Goal: Check status

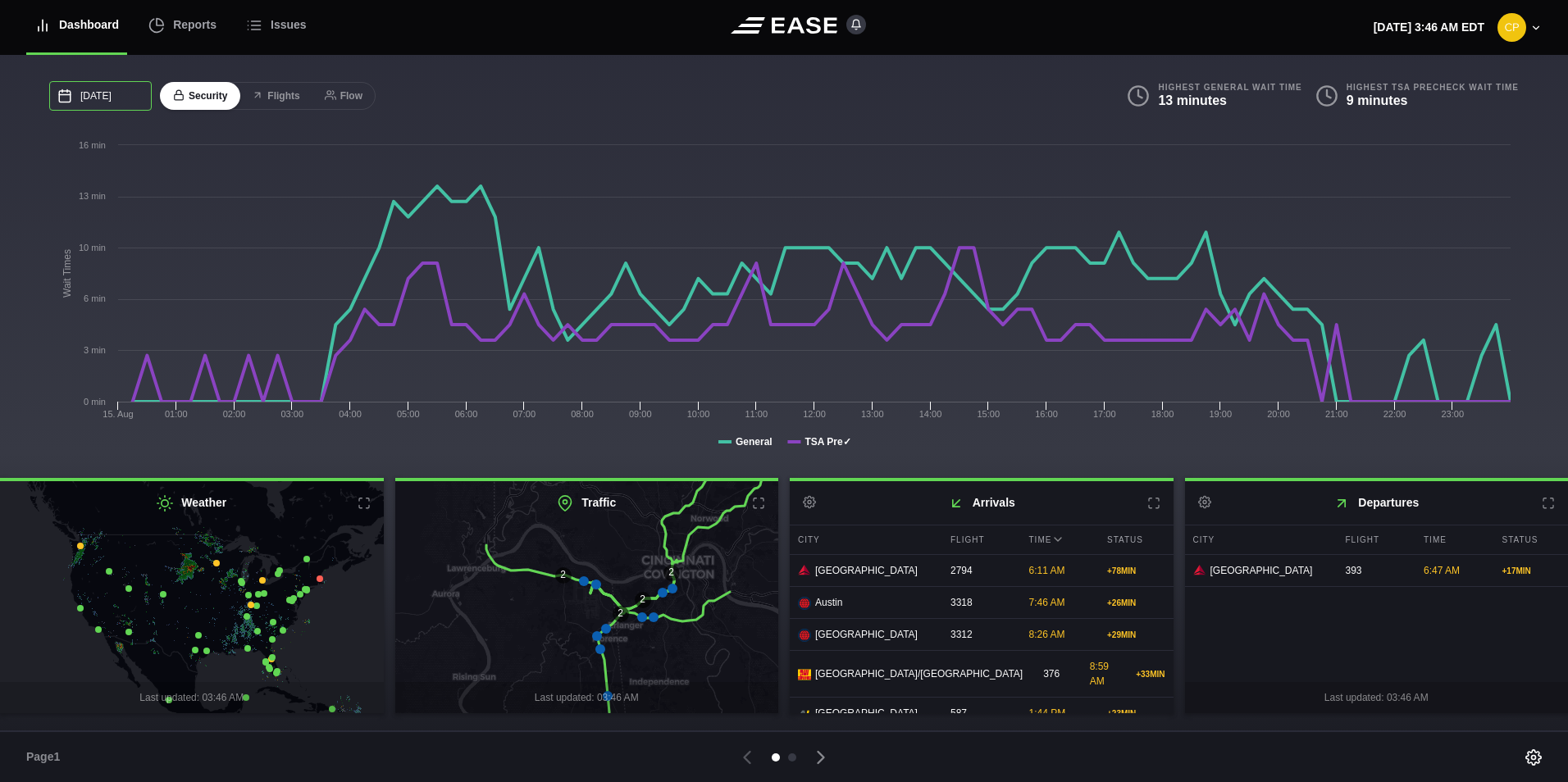
click at [108, 94] on input "[DATE]" at bounding box center [99, 96] width 102 height 30
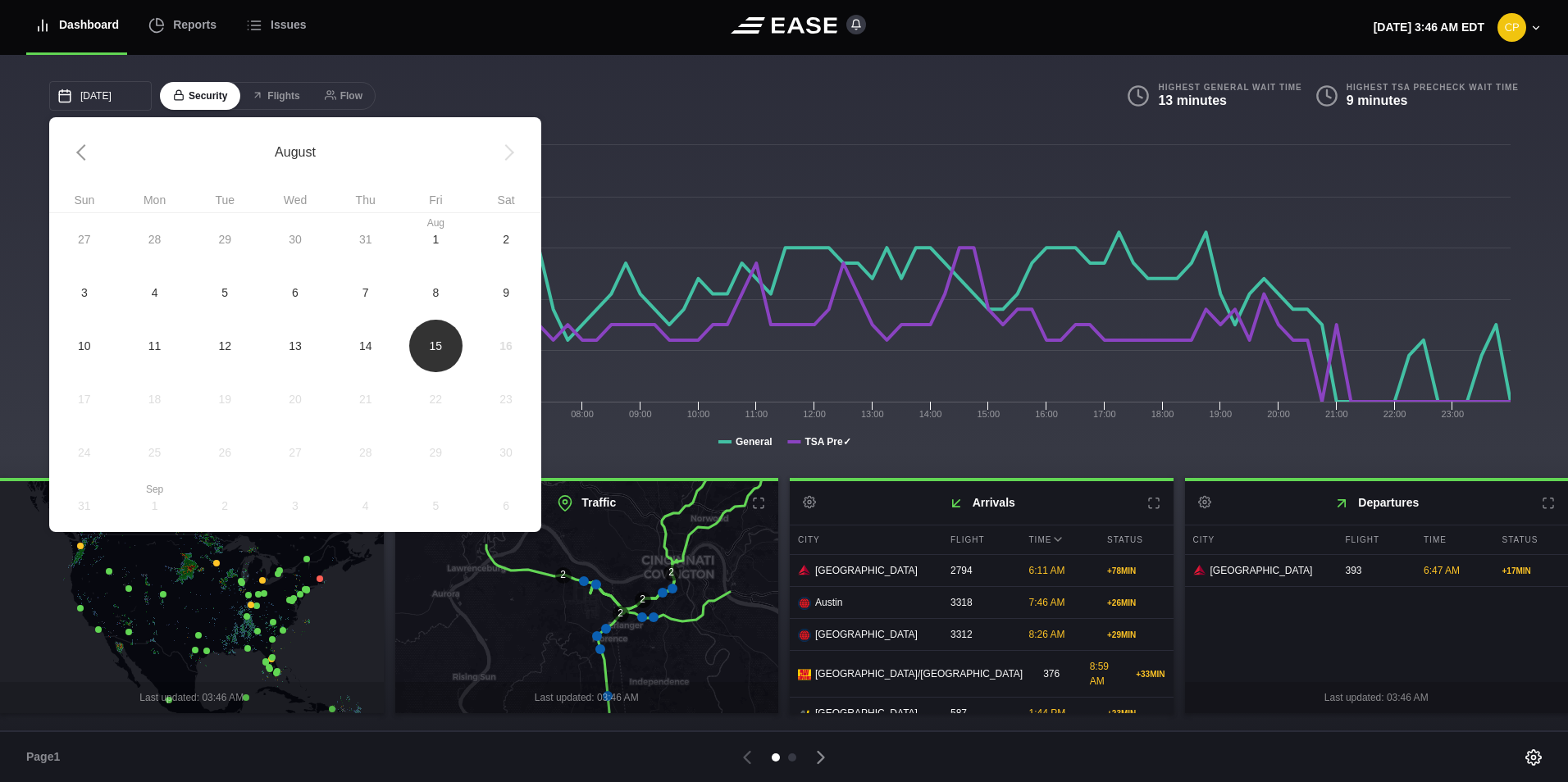
click at [500, 353] on div "27 28 29 30 [DATE] 1 2 3 4 5 6 7 8 9 10 11 12 13 14 15 16 17 18 19 20 21 22 23 …" at bounding box center [294, 372] width 492 height 320
click at [506, 344] on div "27 28 29 30 [DATE] 1 2 3 4 5 6 7 8 9 10 11 12 13 14 15 16 17 18 19 20 21 22 23 …" at bounding box center [294, 372] width 492 height 320
drag, startPoint x: 427, startPoint y: 342, endPoint x: 507, endPoint y: 350, distance: 80.4
click at [507, 350] on div "27 28 29 30 [DATE] 1 2 3 4 5 6 7 8 9 10 11 12 13 14 15 16 17 18 19 20 21 22 23 …" at bounding box center [294, 372] width 492 height 320
click at [604, 105] on div "[DATE] [PERSON_NAME] Wed Thu Fri Sat 27 28 29 30 [DATE] 1 2 3 4 5 6 7 8 9 10 11…" at bounding box center [415, 96] width 734 height 30
